Goal: Task Accomplishment & Management: Use online tool/utility

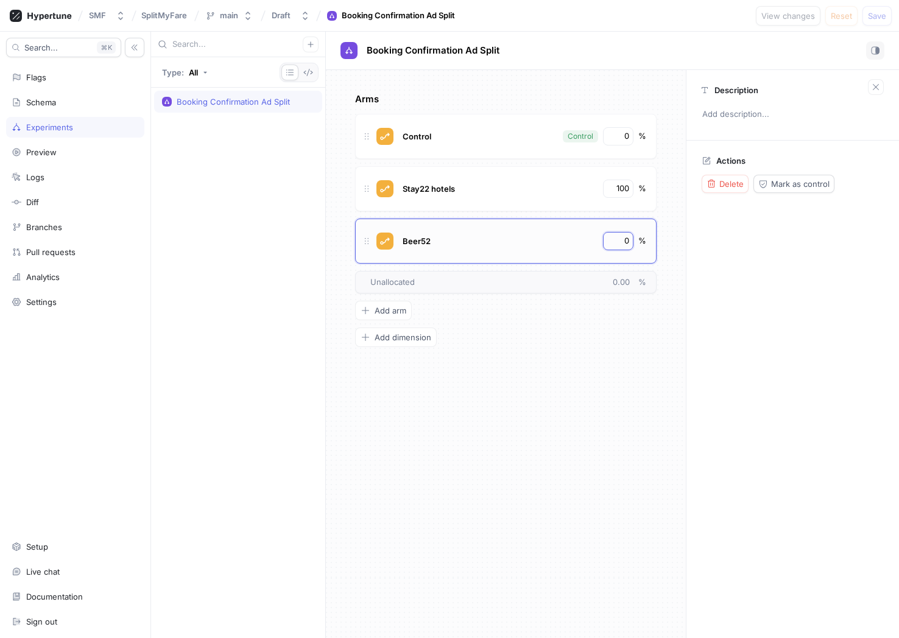
type textarea "x"
click at [620, 237] on input "0" at bounding box center [618, 241] width 21 height 12
type input "10"
type textarea "x"
type input "100"
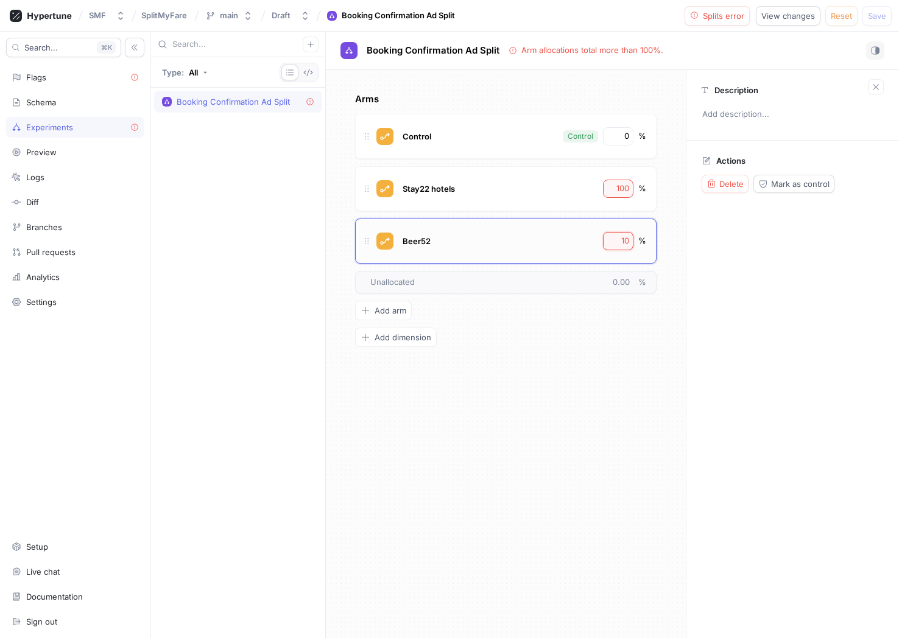
type textarea "x"
type input "100"
type textarea "x"
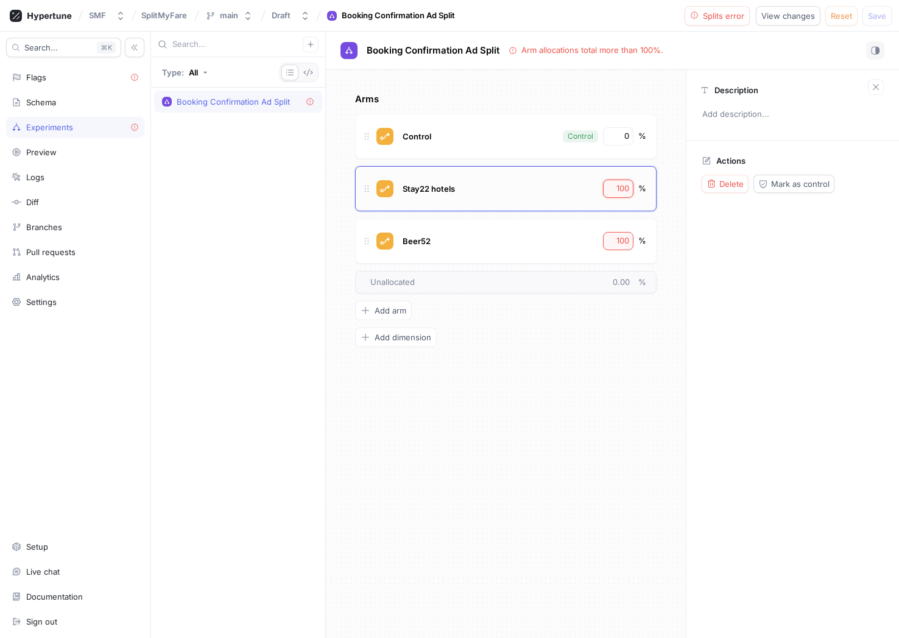
click at [625, 190] on input "100" at bounding box center [618, 189] width 21 height 12
type input "10"
type textarea "x"
type input "0"
type textarea "x"
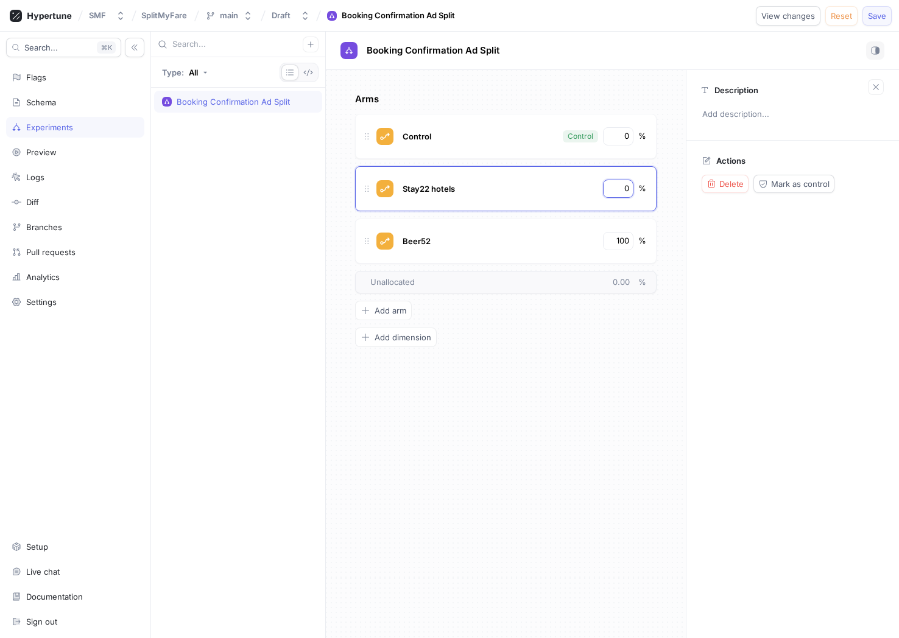
type input "0"
click at [879, 14] on span "Save" at bounding box center [877, 15] width 18 height 7
type textarea "x"
click at [619, 187] on input "0" at bounding box center [618, 189] width 21 height 12
type input "50"
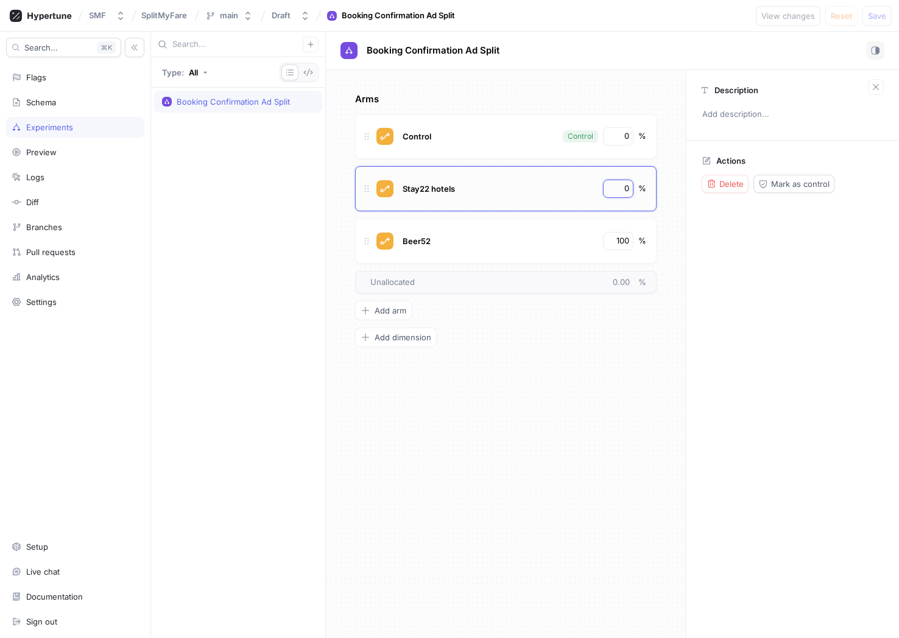
type textarea "x"
type input "50"
type textarea "x"
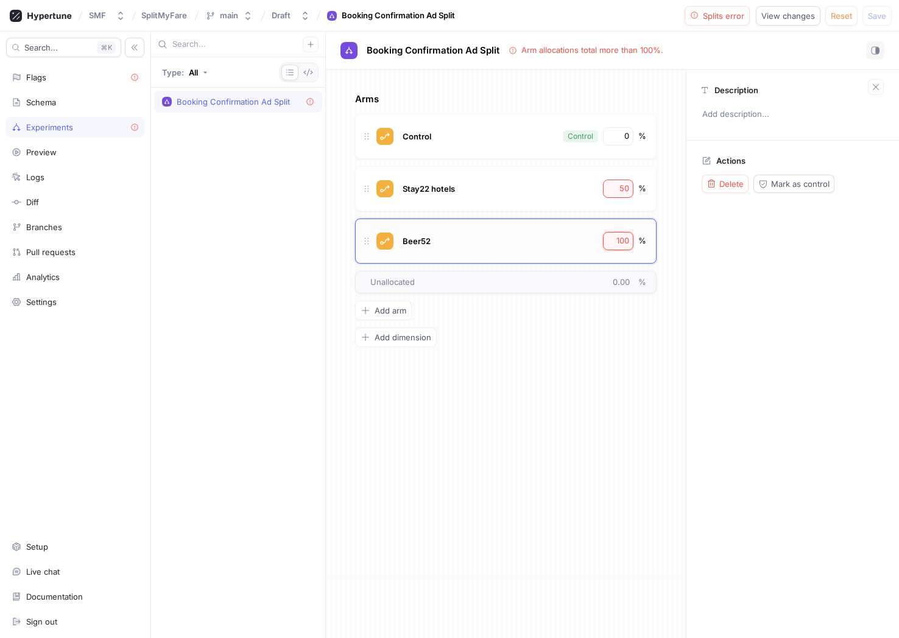
click at [622, 239] on input "100" at bounding box center [618, 241] width 21 height 12
type input "10"
type textarea "x"
type input "0"
type textarea "x"
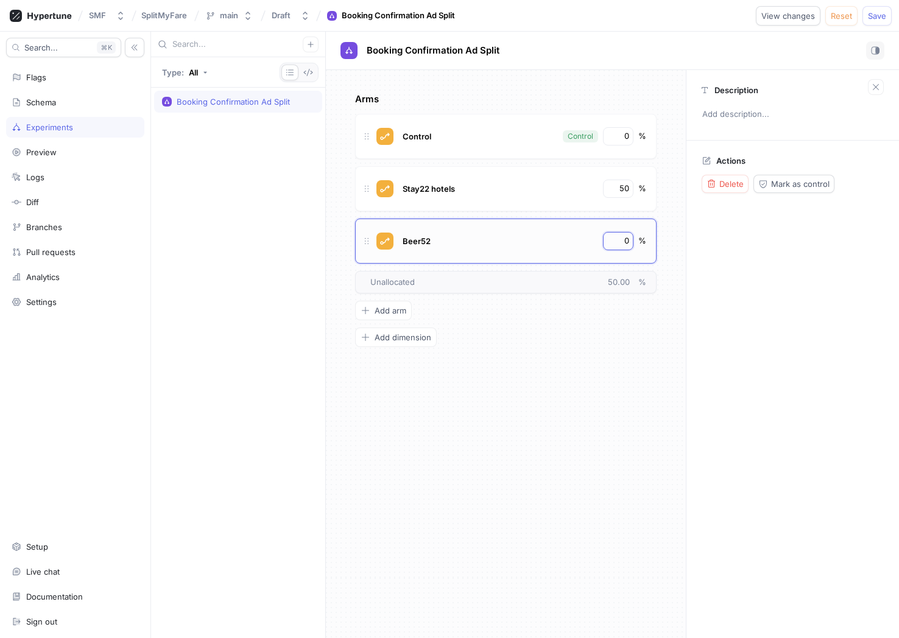
type input "50"
type textarea "x"
type input "50"
click at [878, 15] on span "Save" at bounding box center [877, 15] width 18 height 7
type textarea "x"
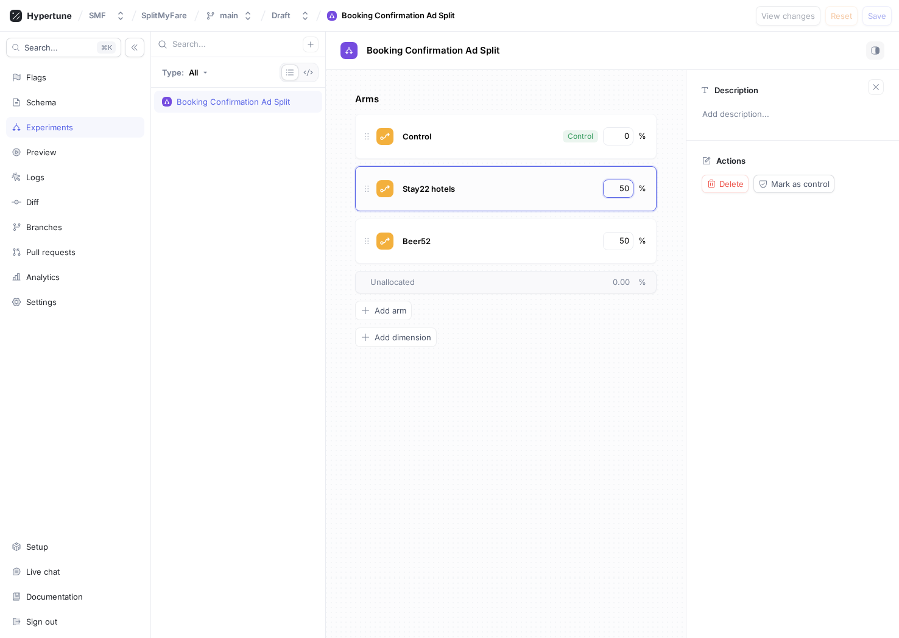
click at [625, 191] on input "50" at bounding box center [618, 189] width 21 height 12
type input "0"
type textarea "x"
type input "10"
type textarea "x"
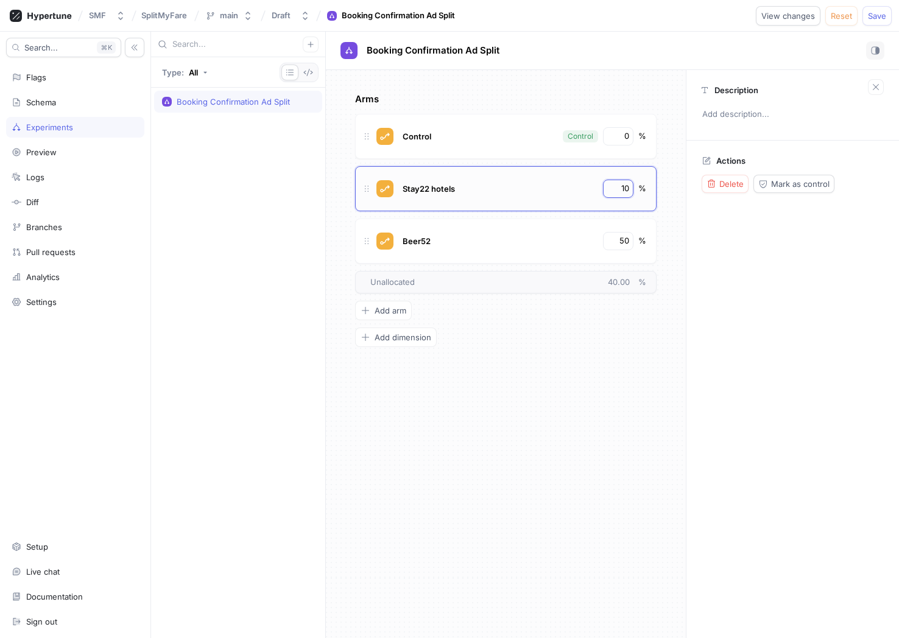
type input "100"
type textarea "x"
type input "100"
type textarea "x"
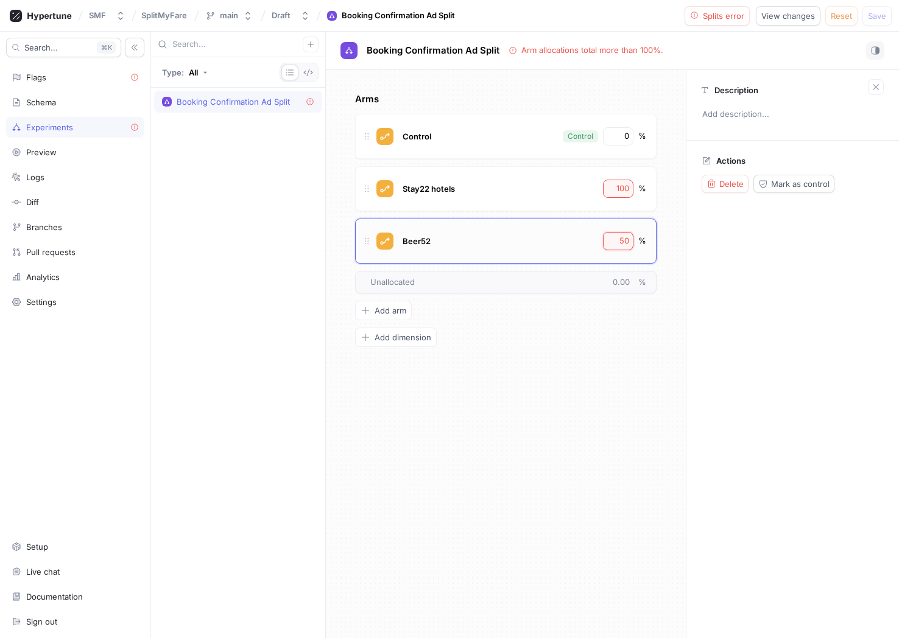
click at [624, 237] on input "50" at bounding box center [618, 241] width 21 height 12
type input "0"
type textarea "x"
type input "0"
click at [876, 12] on span "Save" at bounding box center [877, 15] width 18 height 7
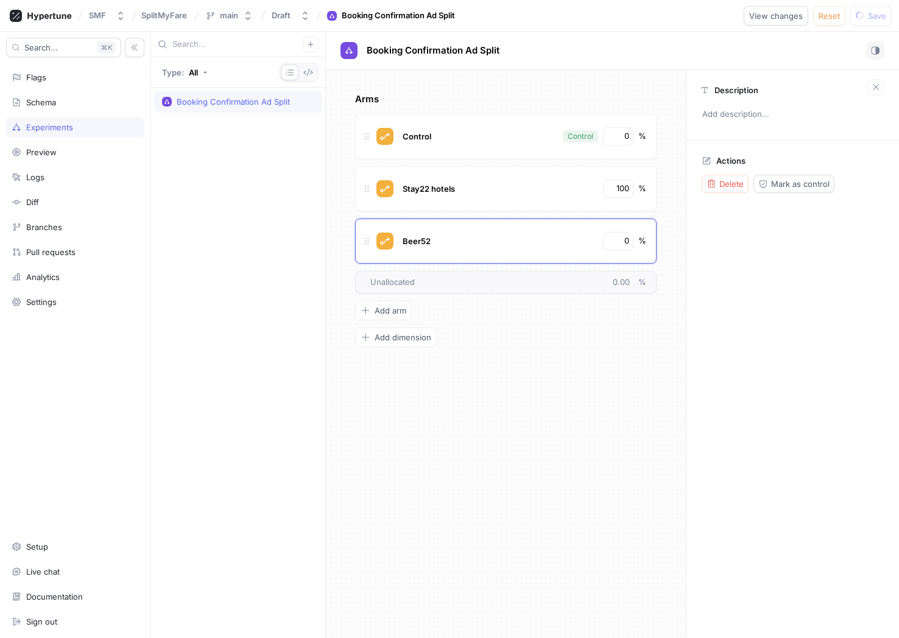
type textarea "x"
